Goal: Task Accomplishment & Management: Complete application form

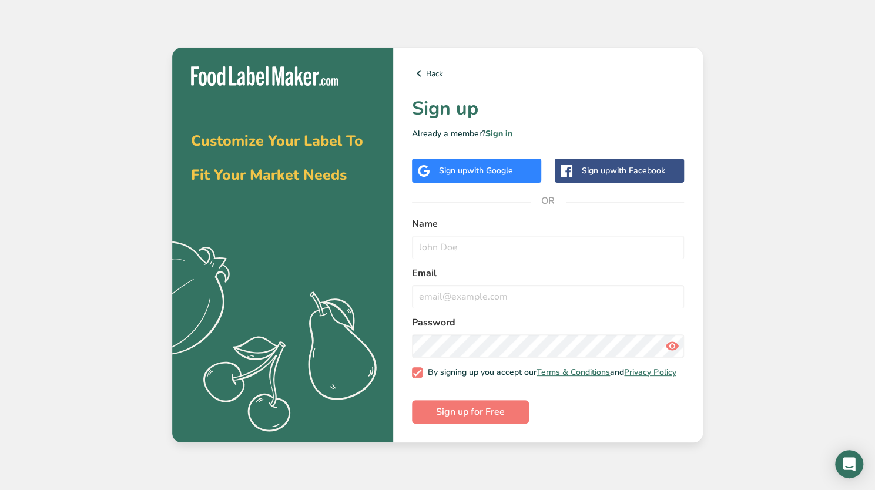
click at [500, 169] on span "with Google" at bounding box center [490, 170] width 46 height 11
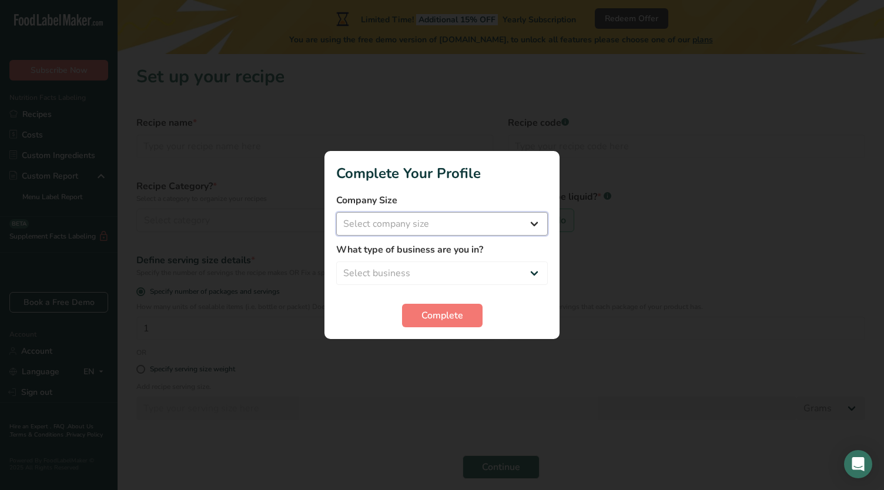
click at [478, 223] on select "Select company size Fewer than 10 Employees 10 to 50 Employees 51 to 500 Employ…" at bounding box center [441, 223] width 211 height 23
select select "1"
click at [336, 212] on select "Select company size Fewer than 10 Employees 10 to 50 Employees 51 to 500 Employ…" at bounding box center [441, 223] width 211 height 23
click at [451, 273] on select "Select business Packaged Food Manufacturer Restaurant & Cafe Bakery Meal Plans …" at bounding box center [441, 272] width 211 height 23
select select "1"
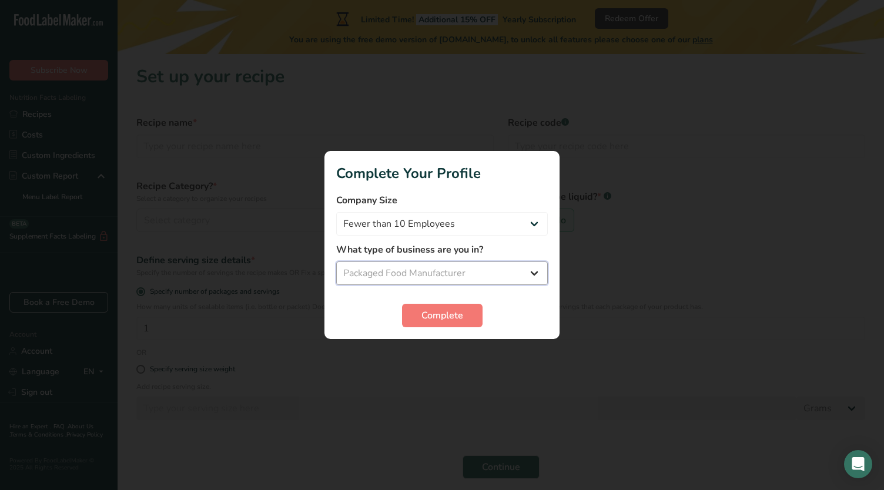
click at [336, 261] on select "Select business Packaged Food Manufacturer Restaurant & Cafe Bakery Meal Plans …" at bounding box center [441, 272] width 211 height 23
click at [445, 315] on span "Complete" at bounding box center [442, 315] width 42 height 14
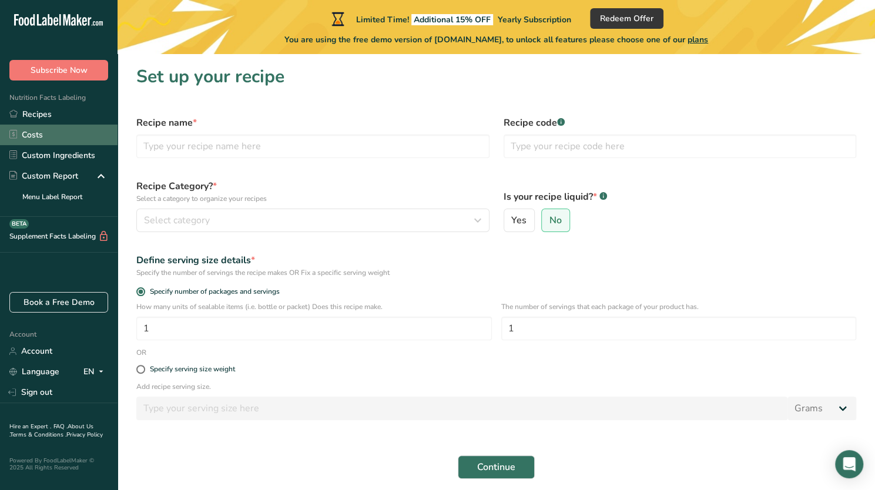
click at [42, 137] on link "Costs" at bounding box center [58, 135] width 117 height 21
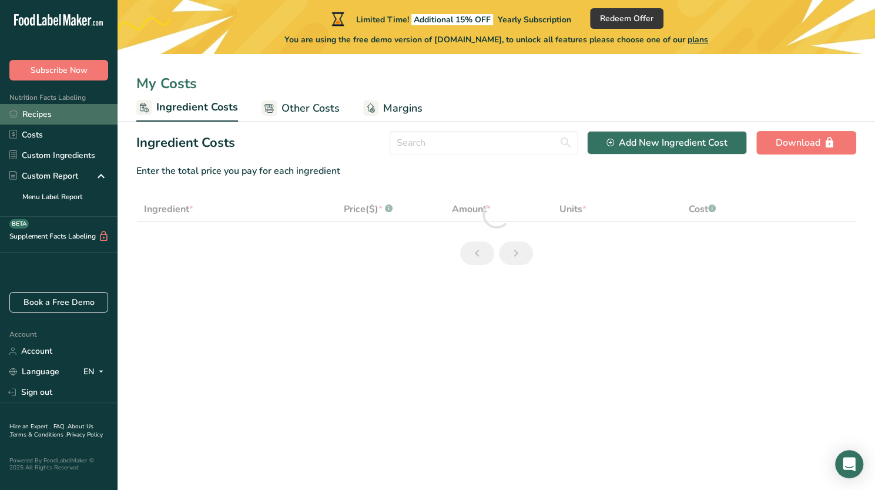
select select "1"
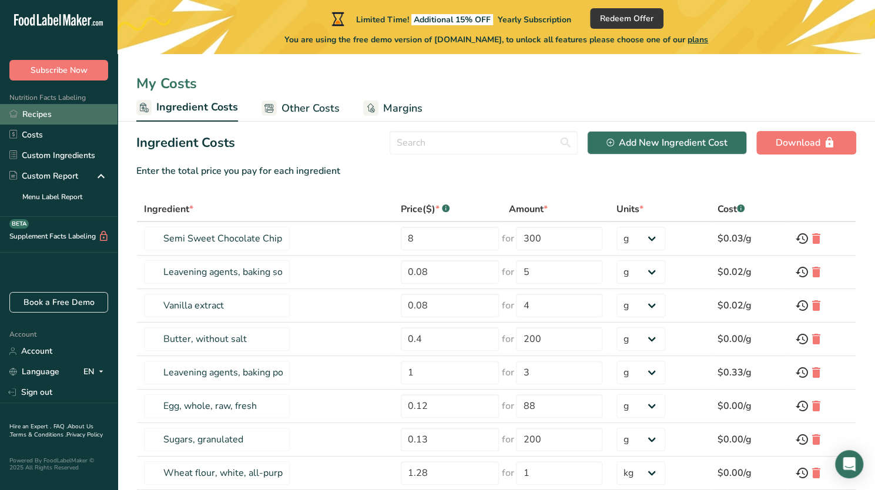
click at [47, 117] on link "Recipes" at bounding box center [58, 114] width 117 height 21
